Goal: Information Seeking & Learning: Learn about a topic

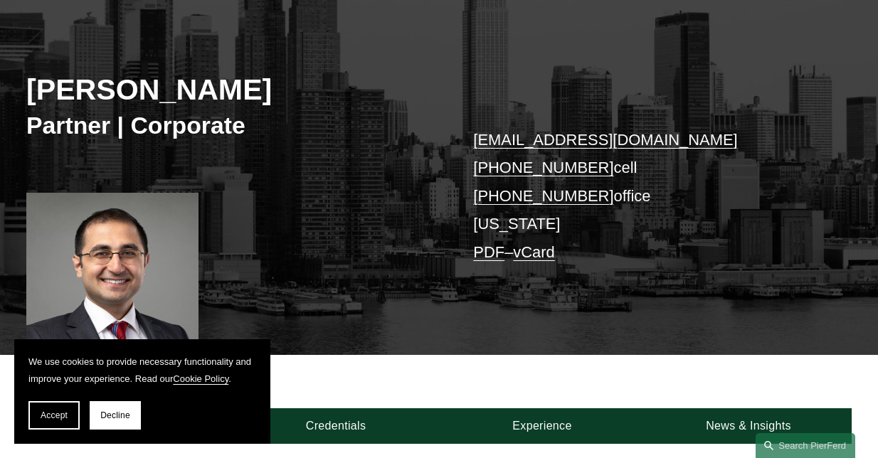
scroll to position [160, 0]
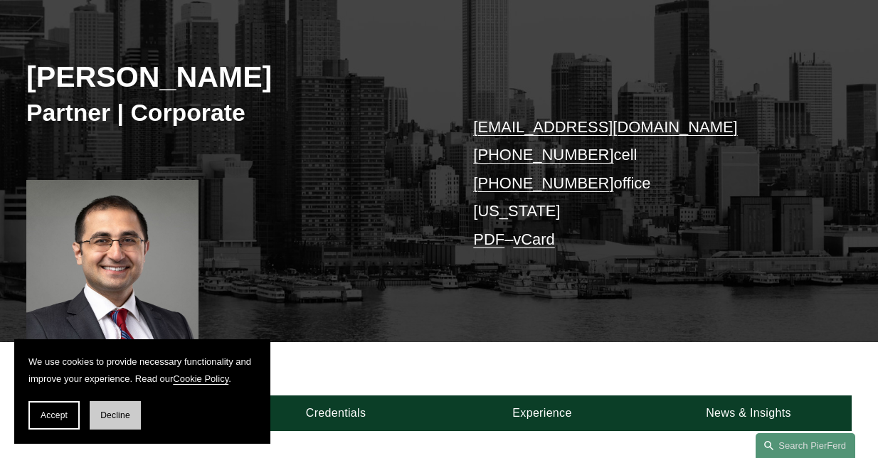
click at [120, 419] on span "Decline" at bounding box center [115, 415] width 30 height 10
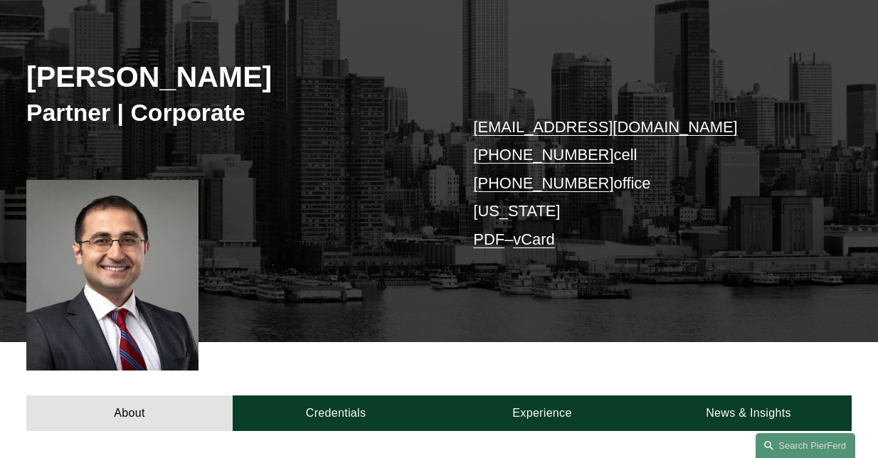
scroll to position [389, 0]
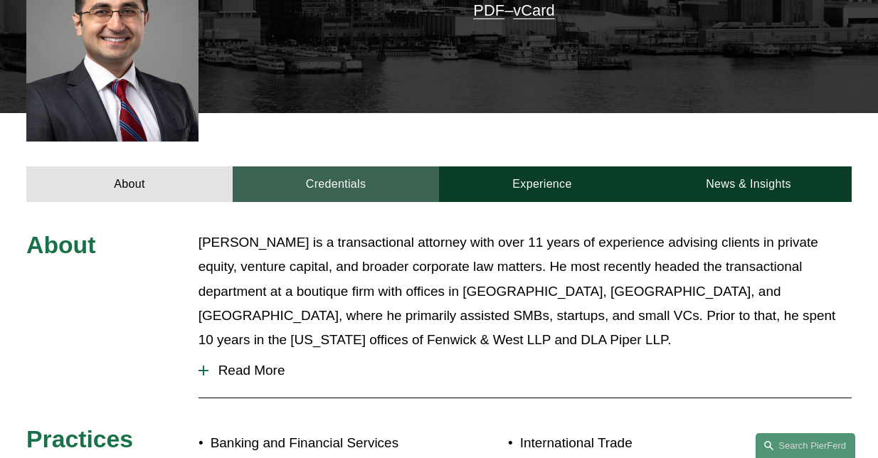
click at [368, 194] on link "Credentials" at bounding box center [336, 184] width 206 height 36
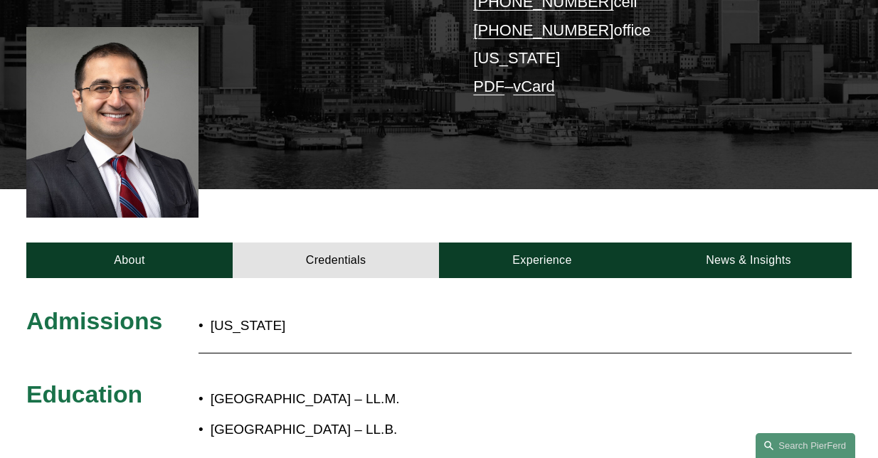
scroll to position [305, 0]
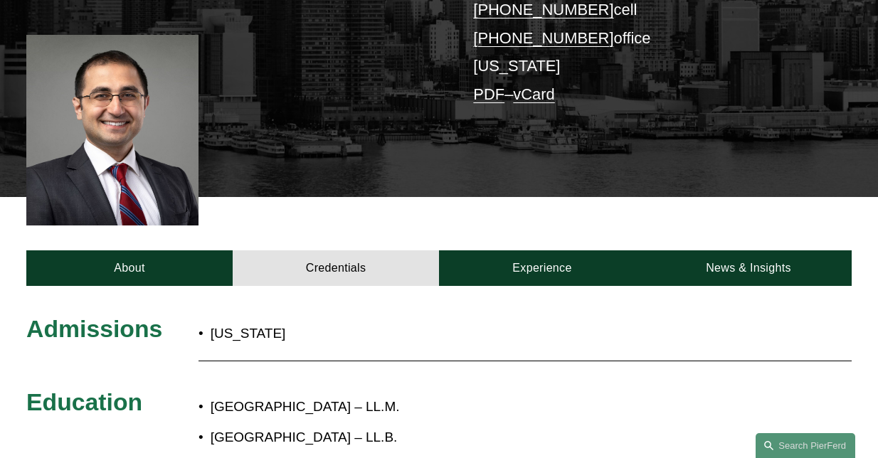
click at [539, 286] on div "Admissions [US_STATE] Education [GEOGRAPHIC_DATA] – LL.M. [GEOGRAPHIC_DATA] – L…" at bounding box center [439, 440] width 878 height 309
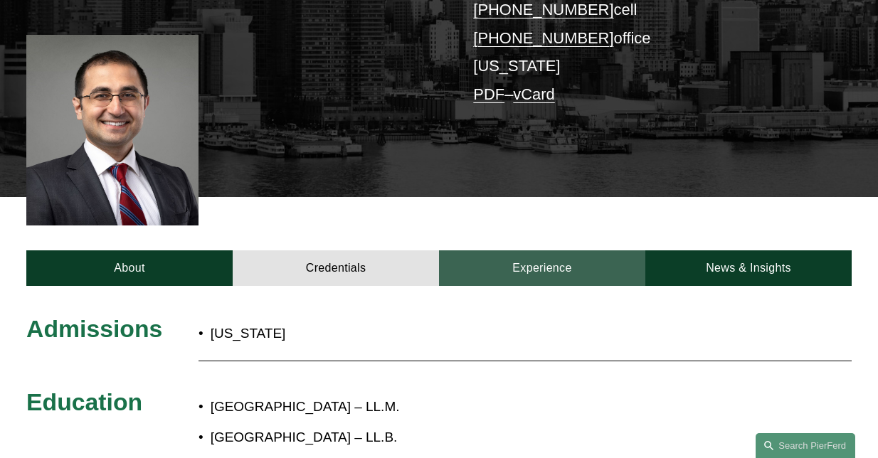
click at [521, 263] on link "Experience" at bounding box center [542, 268] width 206 height 36
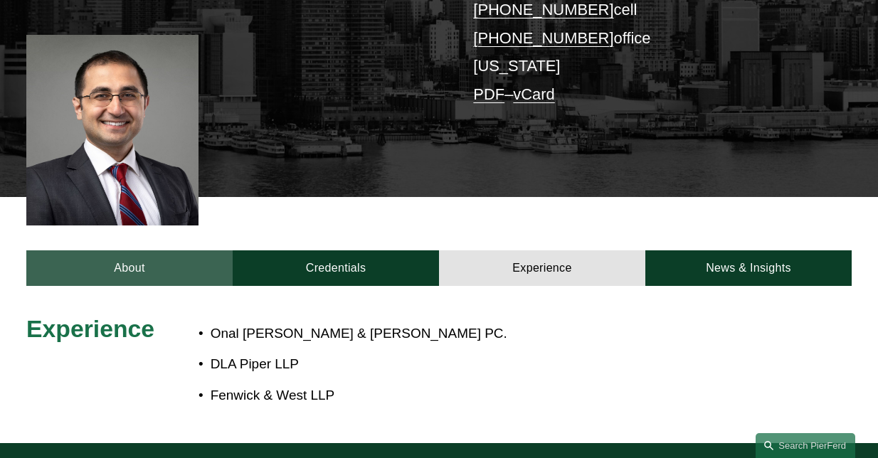
click at [132, 270] on link "About" at bounding box center [129, 268] width 206 height 36
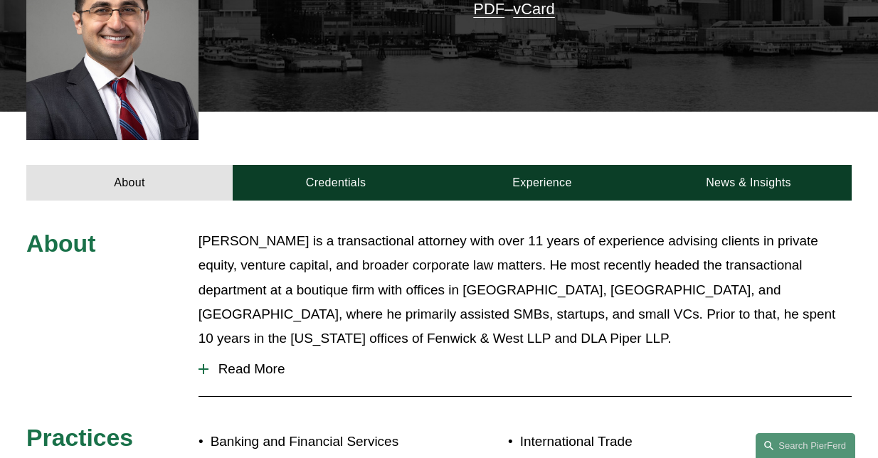
scroll to position [391, 0]
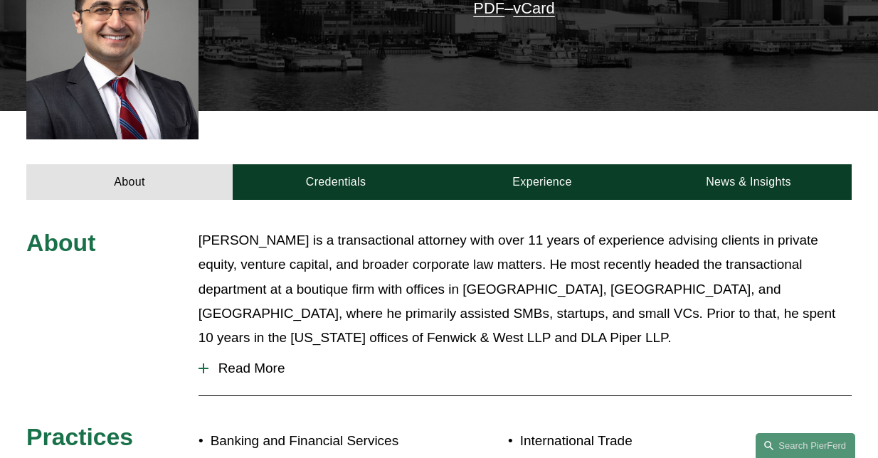
click at [238, 354] on button "Read More" at bounding box center [524, 368] width 653 height 37
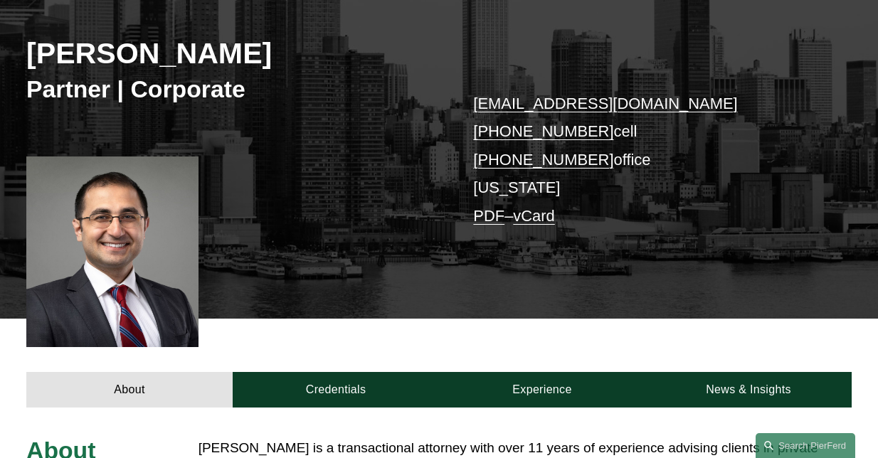
scroll to position [0, 0]
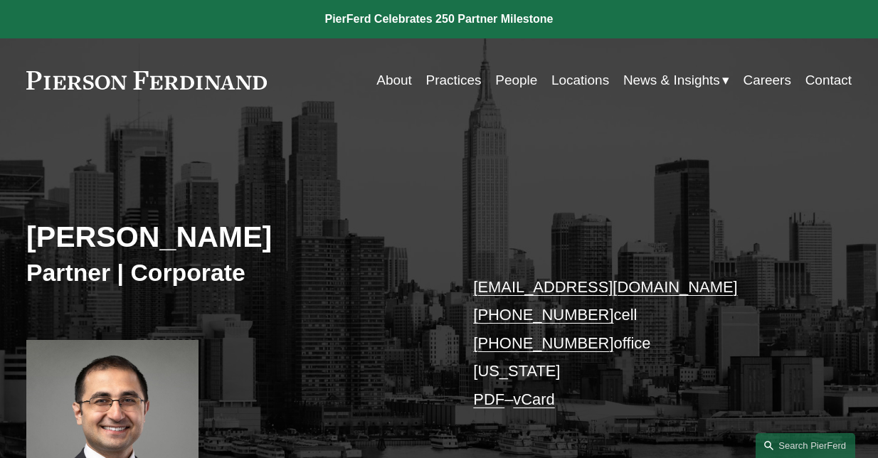
click at [514, 89] on link "People" at bounding box center [516, 80] width 42 height 27
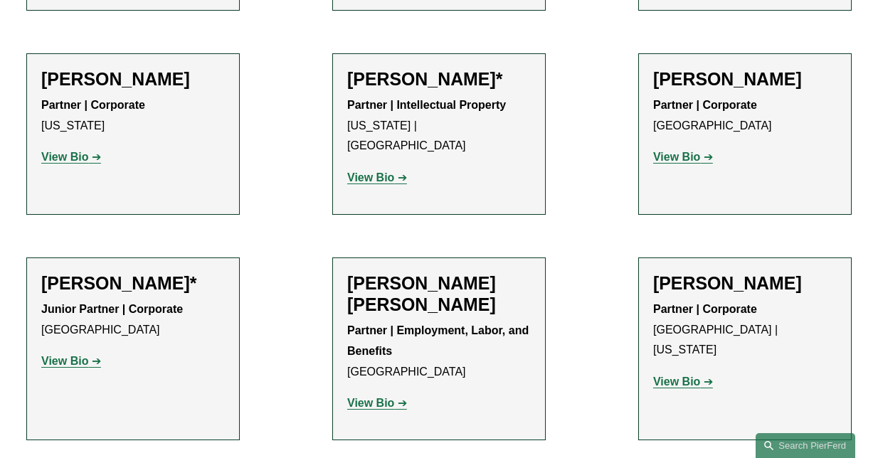
scroll to position [731, 0]
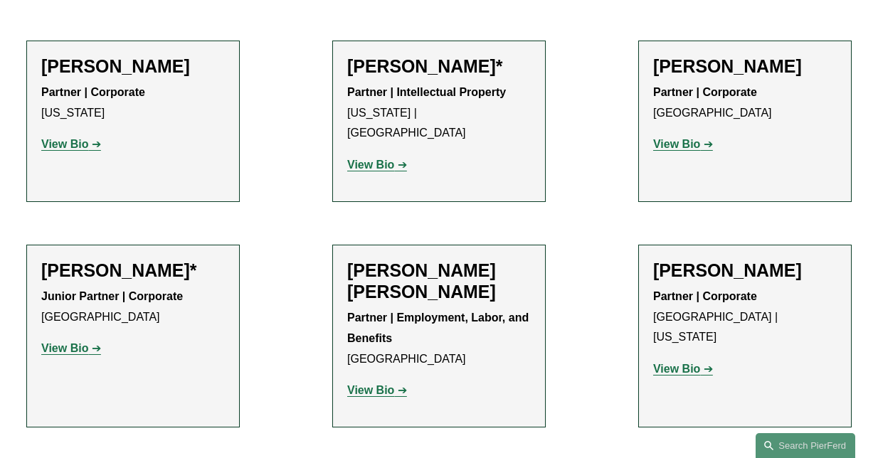
click at [146, 260] on h2 "[PERSON_NAME]*" at bounding box center [133, 270] width 184 height 21
click at [70, 342] on strong "View Bio" at bounding box center [64, 348] width 47 height 12
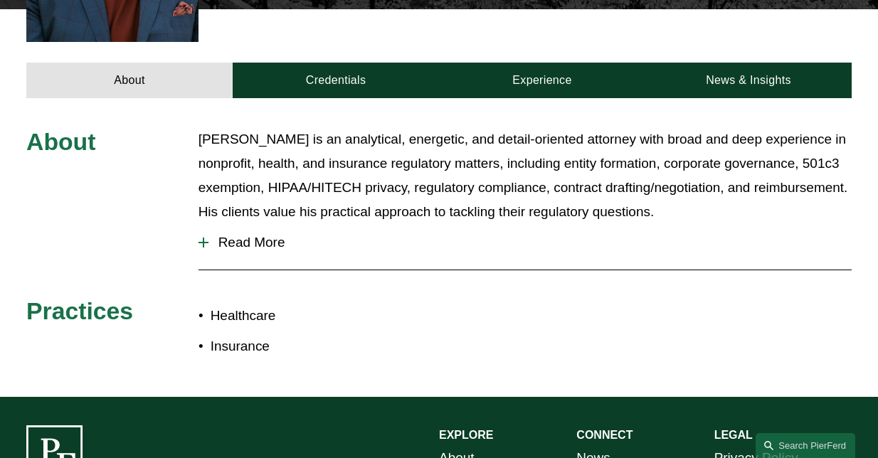
scroll to position [533, 0]
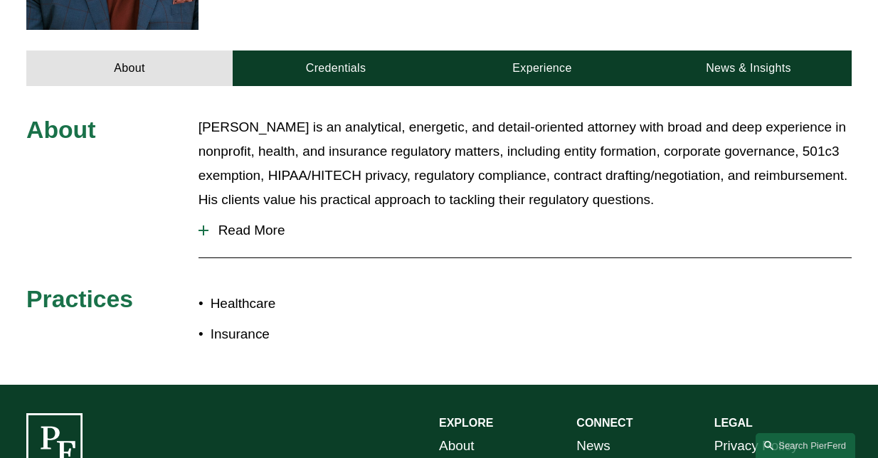
click at [285, 223] on span "Read More" at bounding box center [529, 231] width 643 height 16
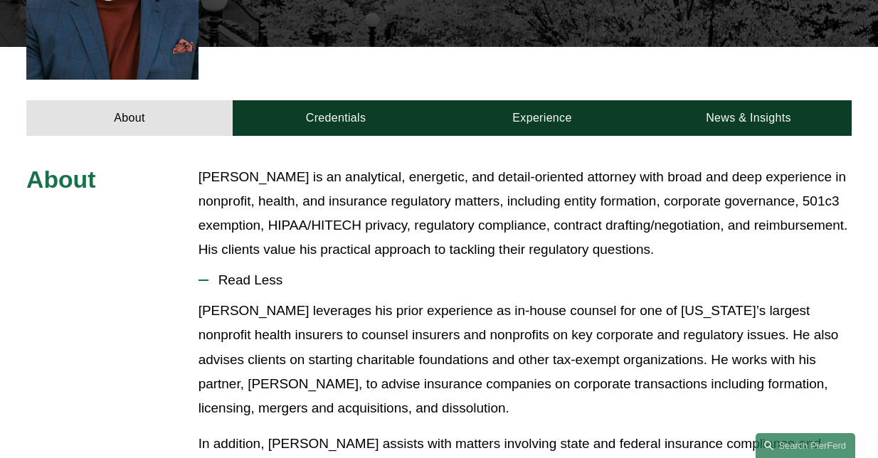
scroll to position [457, 0]
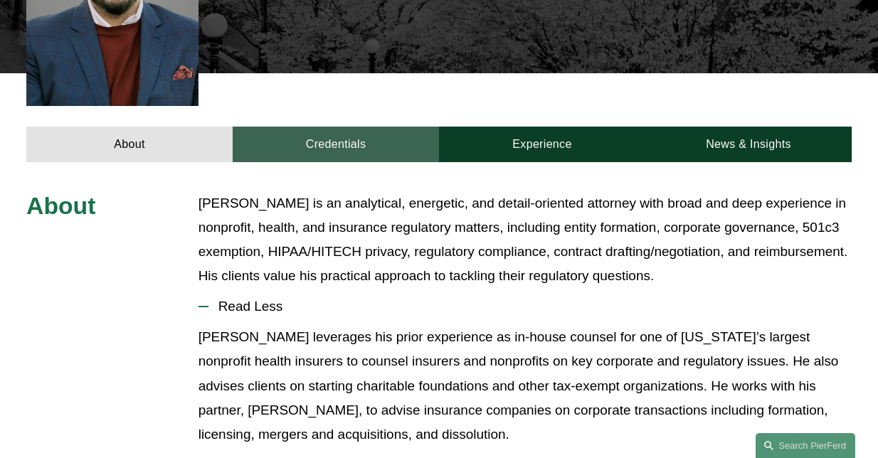
click at [348, 127] on link "Credentials" at bounding box center [336, 145] width 206 height 36
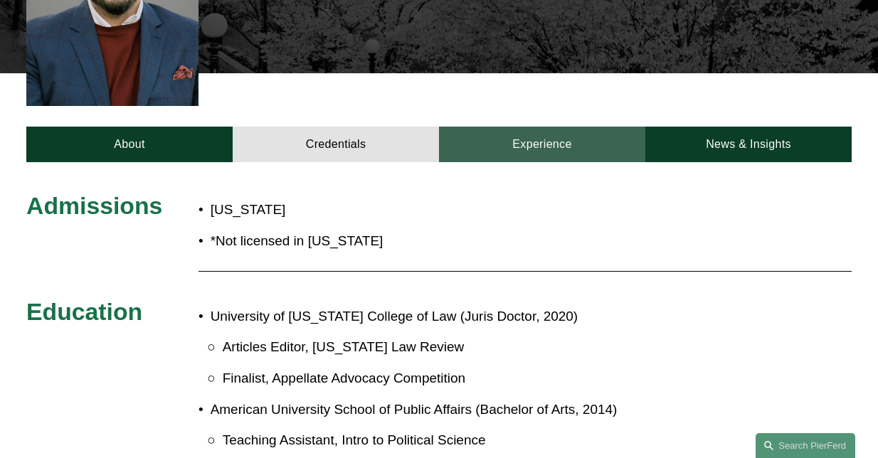
click at [486, 127] on link "Experience" at bounding box center [542, 145] width 206 height 36
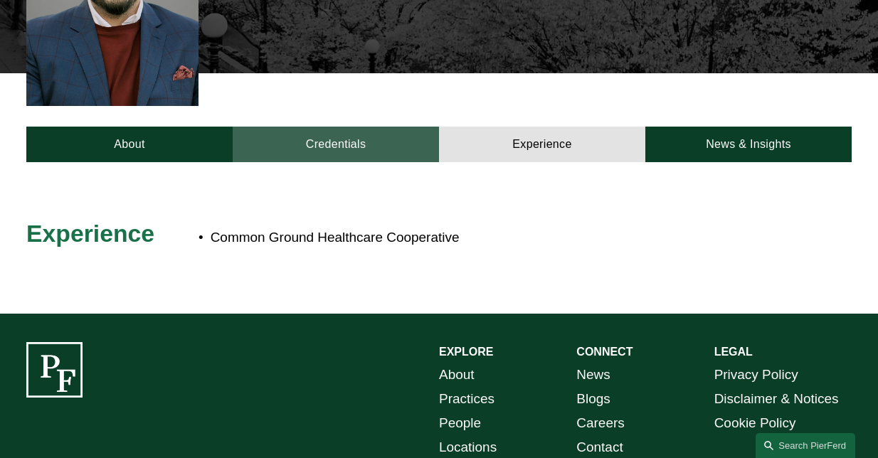
click at [379, 127] on link "Credentials" at bounding box center [336, 145] width 206 height 36
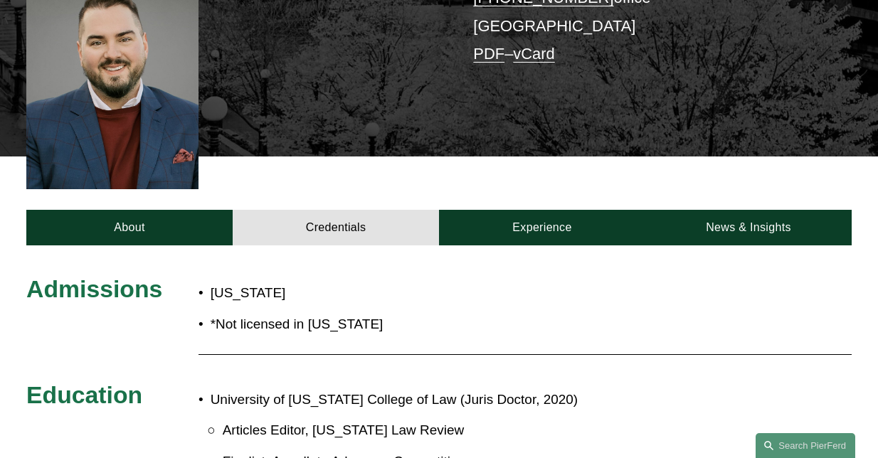
scroll to position [353, 0]
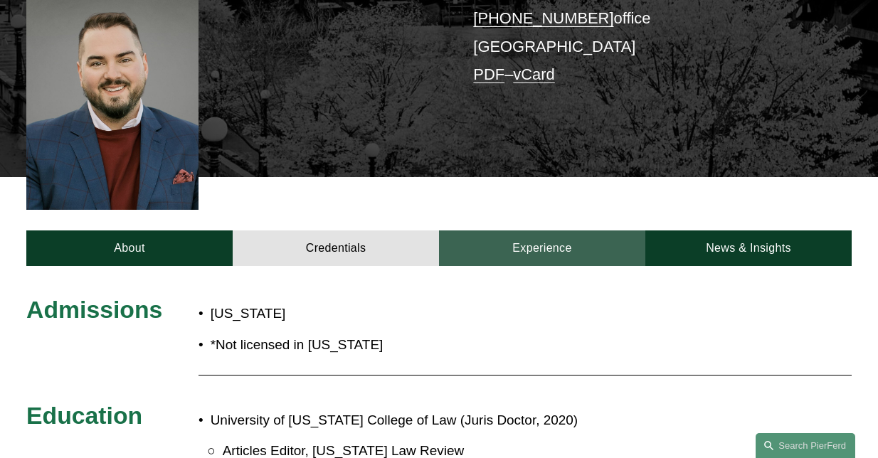
click at [561, 230] on link "Experience" at bounding box center [542, 248] width 206 height 36
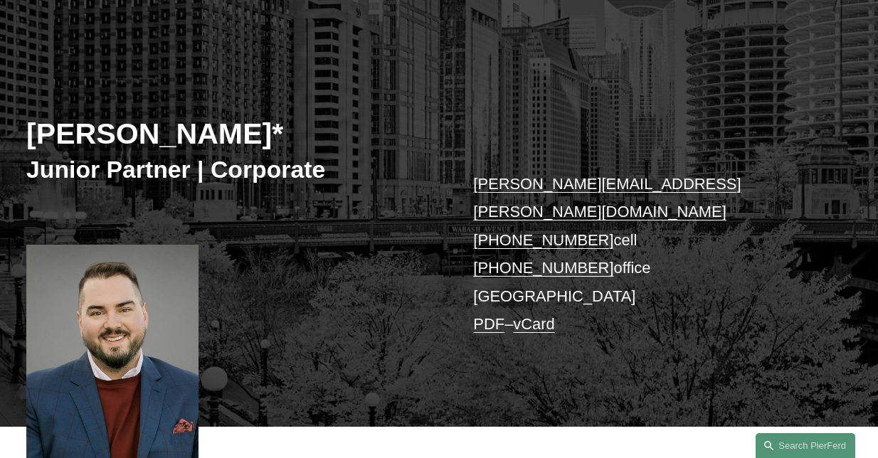
scroll to position [0, 0]
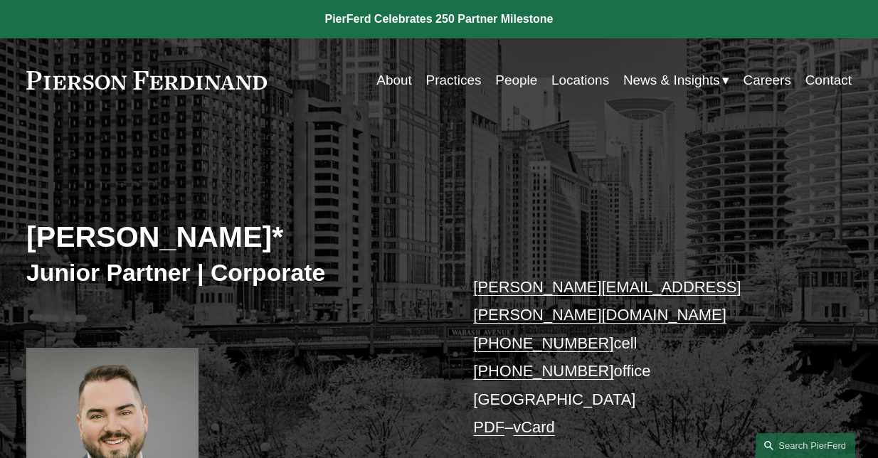
click at [391, 83] on link "About" at bounding box center [394, 80] width 36 height 27
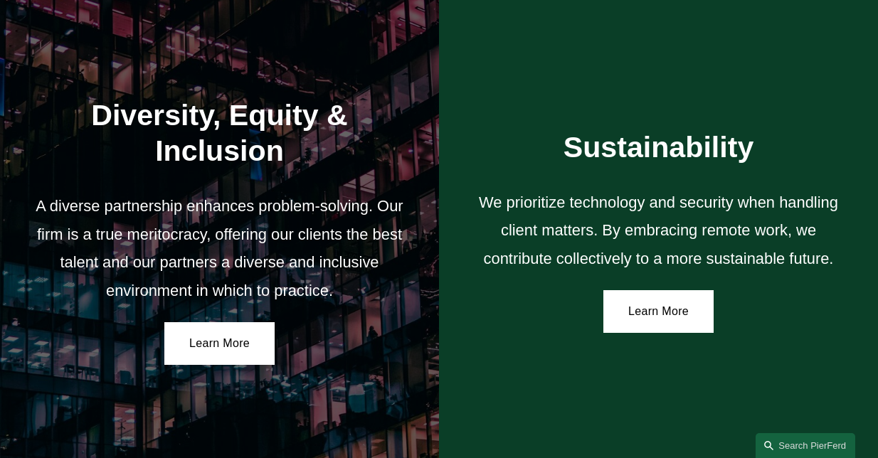
scroll to position [2240, 0]
